Goal: Information Seeking & Learning: Understand process/instructions

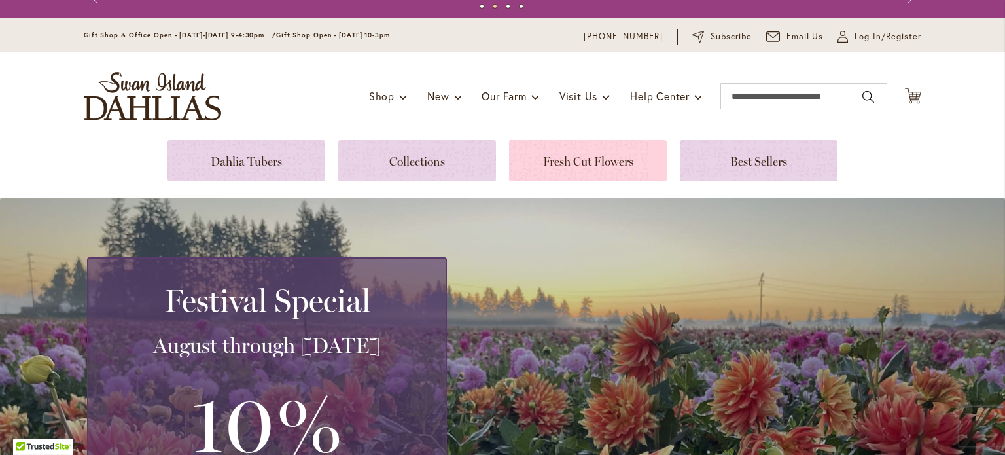
scroll to position [20, 0]
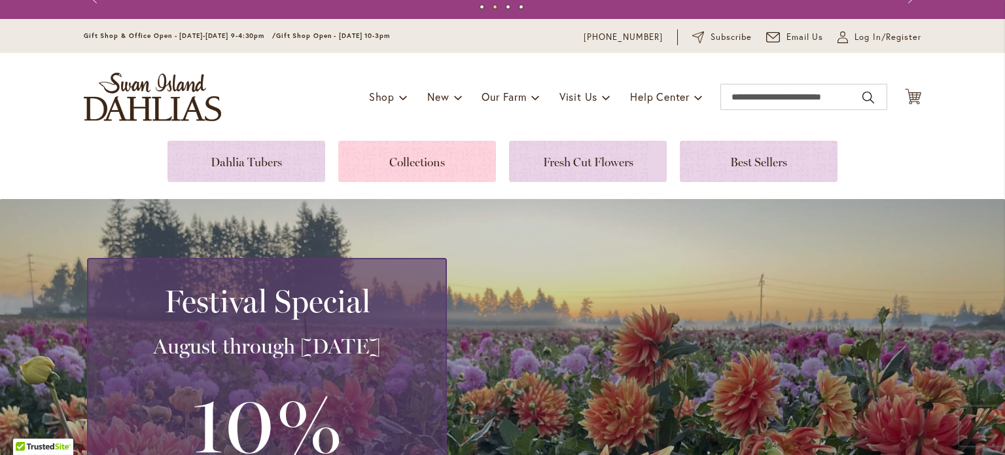
click at [452, 156] on link at bounding box center [417, 161] width 158 height 41
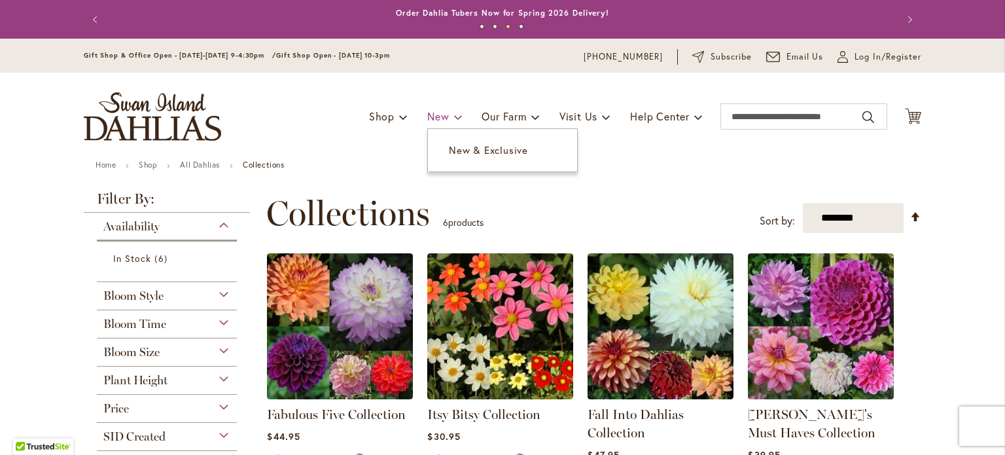
click at [434, 120] on span "New" at bounding box center [438, 116] width 22 height 14
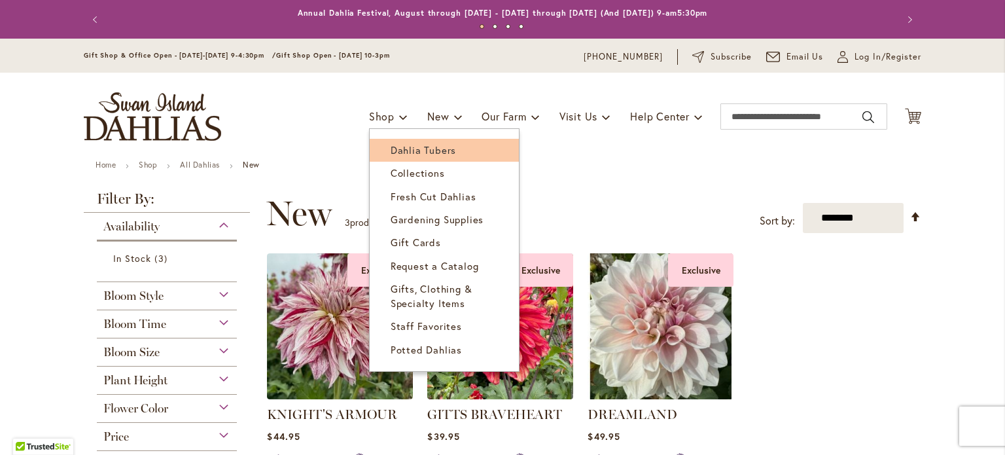
click at [404, 152] on span "Dahlia Tubers" at bounding box center [423, 149] width 65 height 13
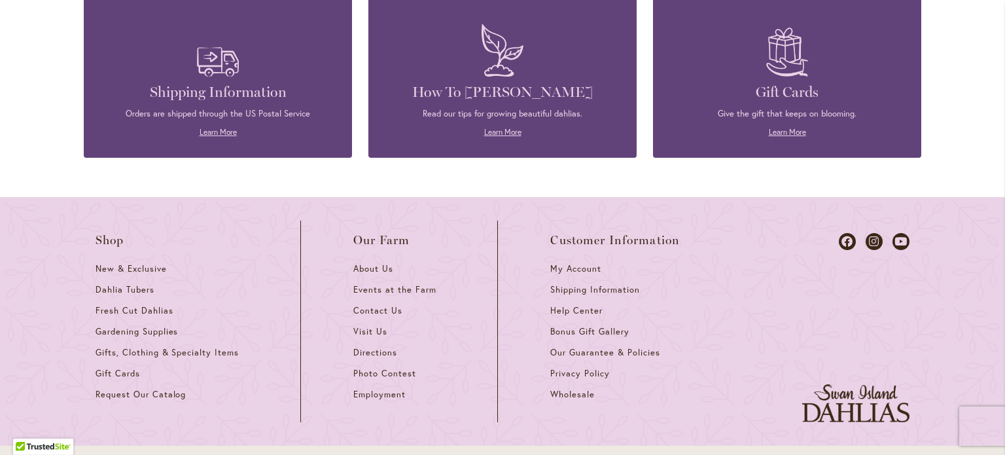
scroll to position [1653, 0]
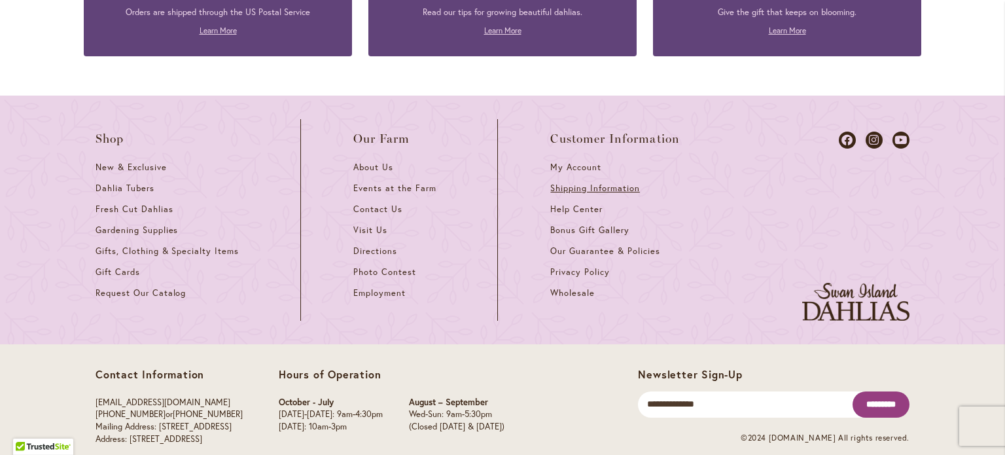
click at [596, 183] on span "Shipping Information" at bounding box center [594, 188] width 89 height 11
